Goal: Information Seeking & Learning: Learn about a topic

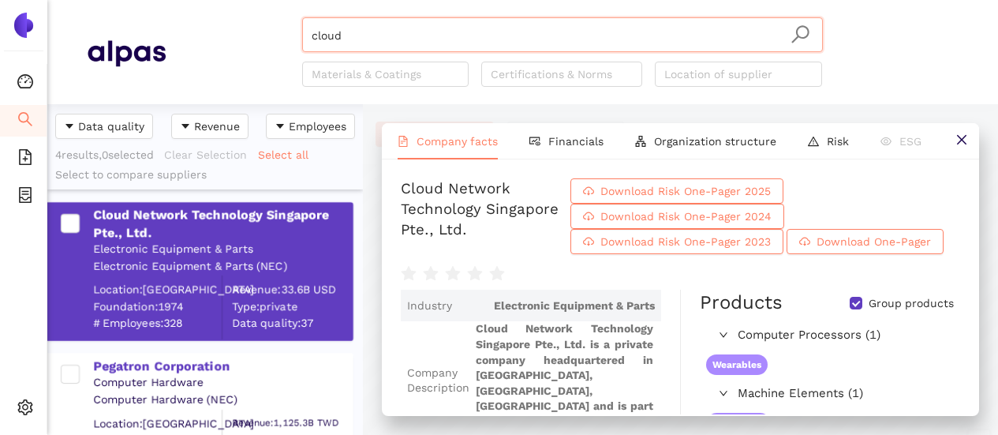
click at [430, 30] on input "cloud" at bounding box center [563, 35] width 502 height 35
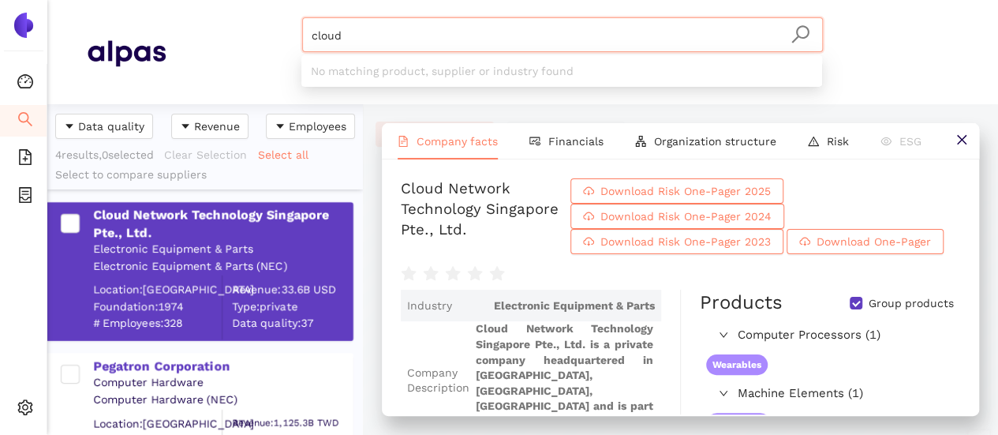
drag, startPoint x: 419, startPoint y: 29, endPoint x: 390, endPoint y: 28, distance: 29.2
click at [406, 28] on input "cloud" at bounding box center [563, 35] width 502 height 35
drag, startPoint x: 347, startPoint y: 28, endPoint x: 292, endPoint y: 23, distance: 55.4
click at [292, 24] on div "cloud Materials & Coatings Certifications & Norms Location of supplier" at bounding box center [562, 51] width 793 height 69
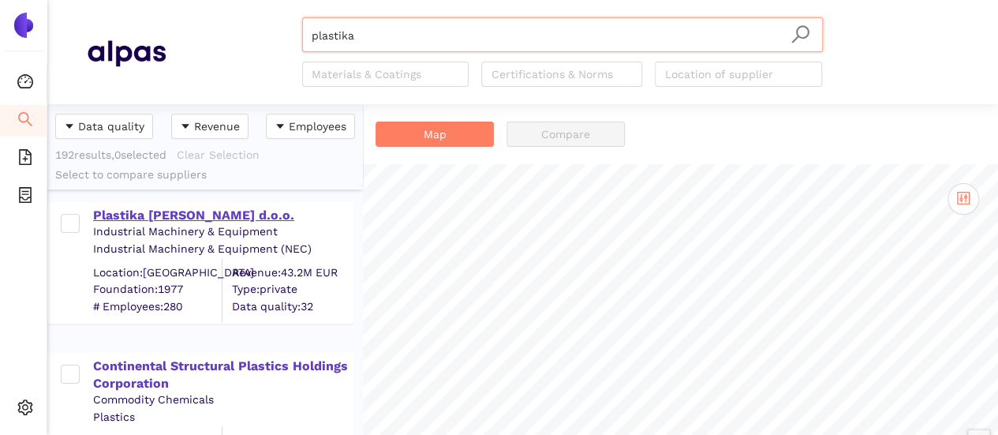
type input "plastika"
click at [197, 214] on div "Plastika [PERSON_NAME] d.o.o." at bounding box center [222, 215] width 259 height 17
